Goal: Task Accomplishment & Management: Use online tool/utility

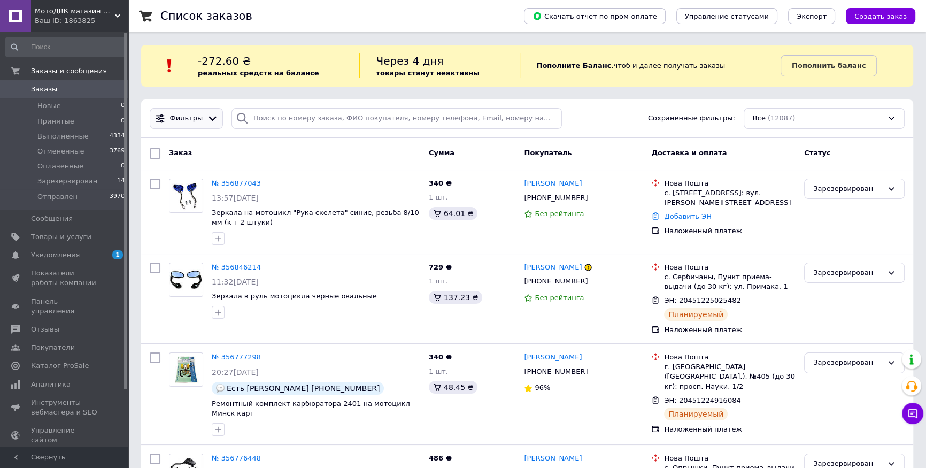
click at [207, 117] on icon at bounding box center [212, 118] width 11 height 11
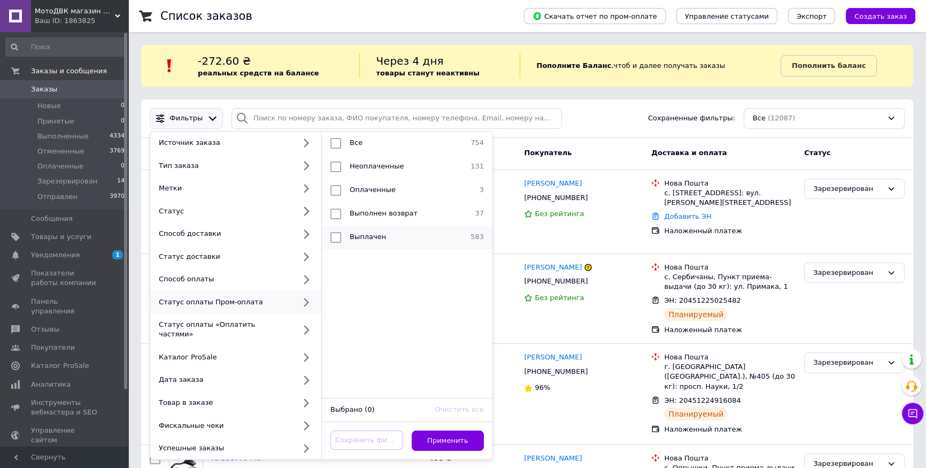
click at [366, 235] on span "Выплачен" at bounding box center [368, 237] width 36 height 8
checkbox input "true"
click at [441, 430] on button "Применить" at bounding box center [448, 440] width 73 height 21
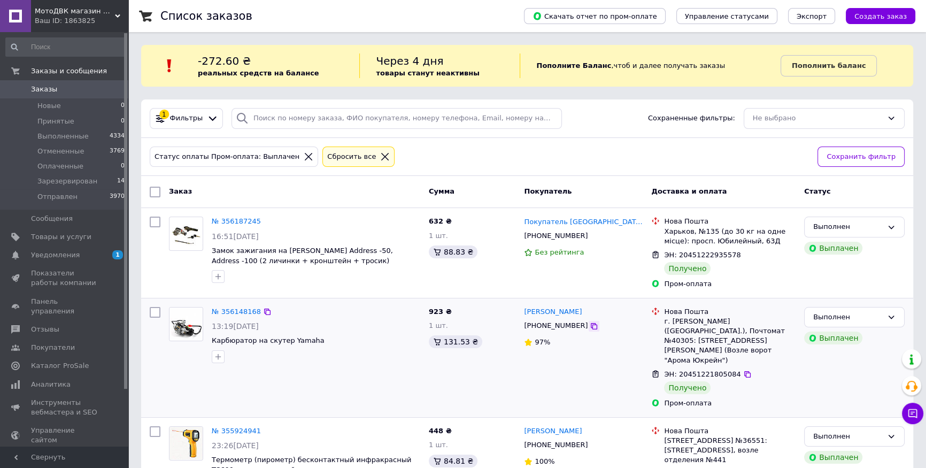
click at [590, 328] on icon at bounding box center [594, 326] width 9 height 9
copy link "[PERSON_NAME]"
drag, startPoint x: 613, startPoint y: 311, endPoint x: 560, endPoint y: 313, distance: 52.4
click at [560, 313] on div "[PERSON_NAME]" at bounding box center [583, 312] width 121 height 12
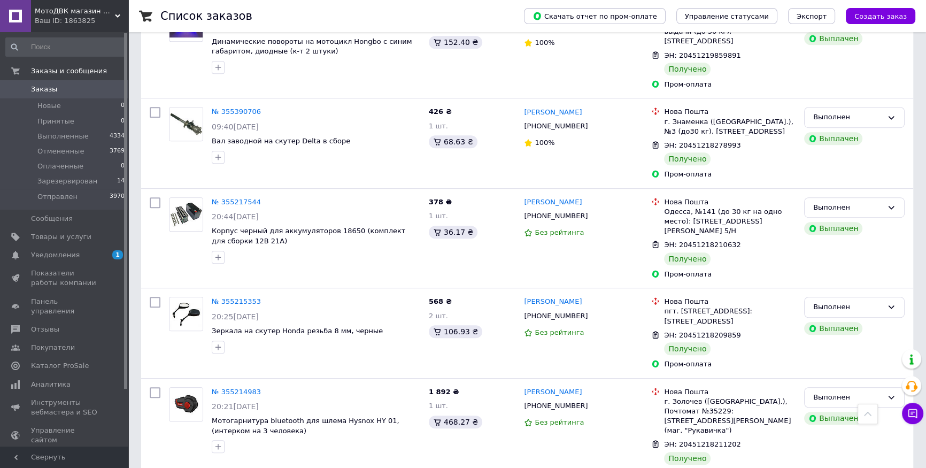
scroll to position [820, 0]
